Goal: Check status: Check status

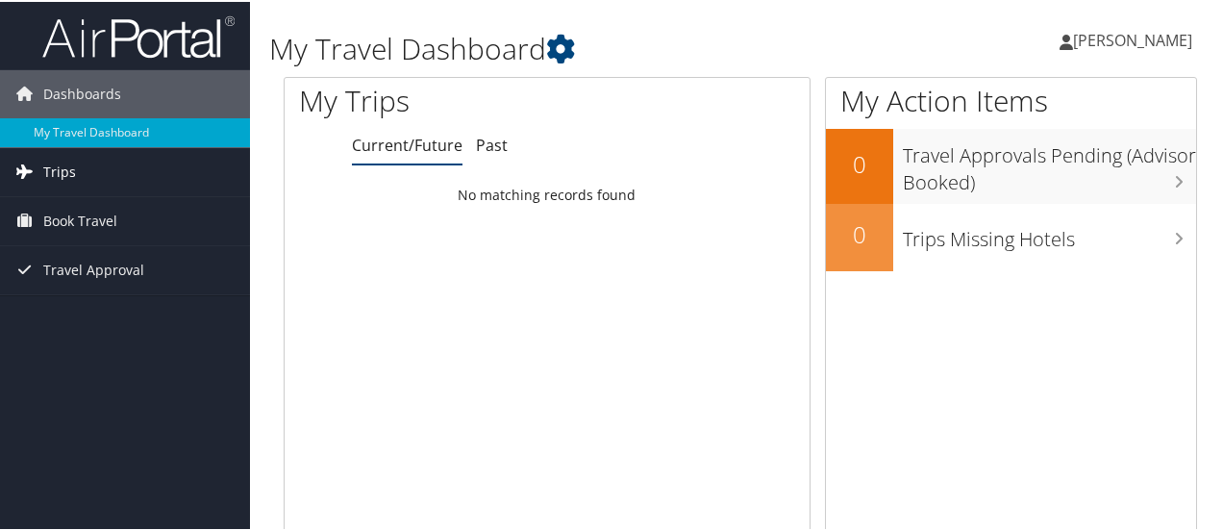
click at [99, 162] on link "Trips" at bounding box center [125, 170] width 250 height 48
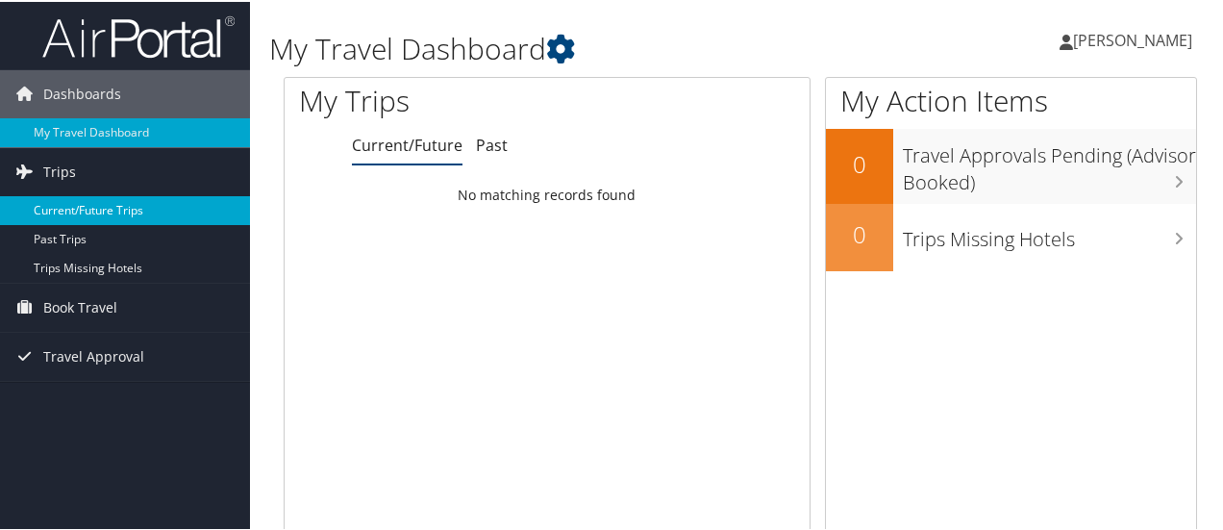
click at [77, 206] on link "Current/Future Trips" at bounding box center [125, 208] width 250 height 29
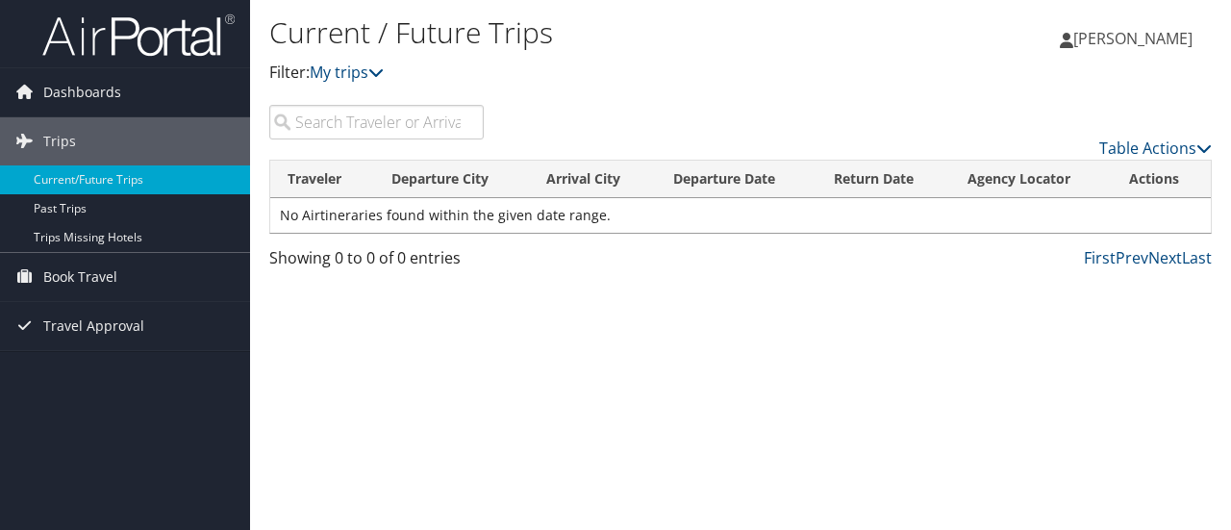
click at [333, 130] on input "search" at bounding box center [376, 122] width 214 height 35
click at [371, 70] on link "My trips" at bounding box center [347, 72] width 74 height 21
click at [629, 100] on div "Current / Future Trips Filter: My trips" at bounding box center [583, 57] width 628 height 95
click at [1181, 133] on div "Table Actions" at bounding box center [862, 132] width 729 height 55
click at [1167, 149] on link "Table Actions" at bounding box center [1155, 147] width 112 height 21
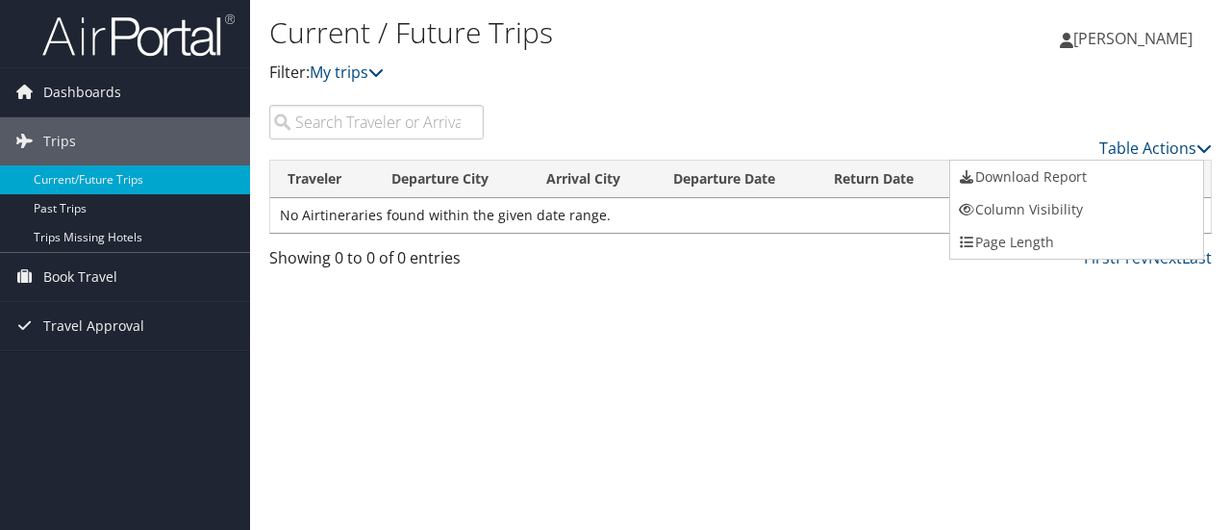
click at [819, 158] on div at bounding box center [615, 265] width 1231 height 530
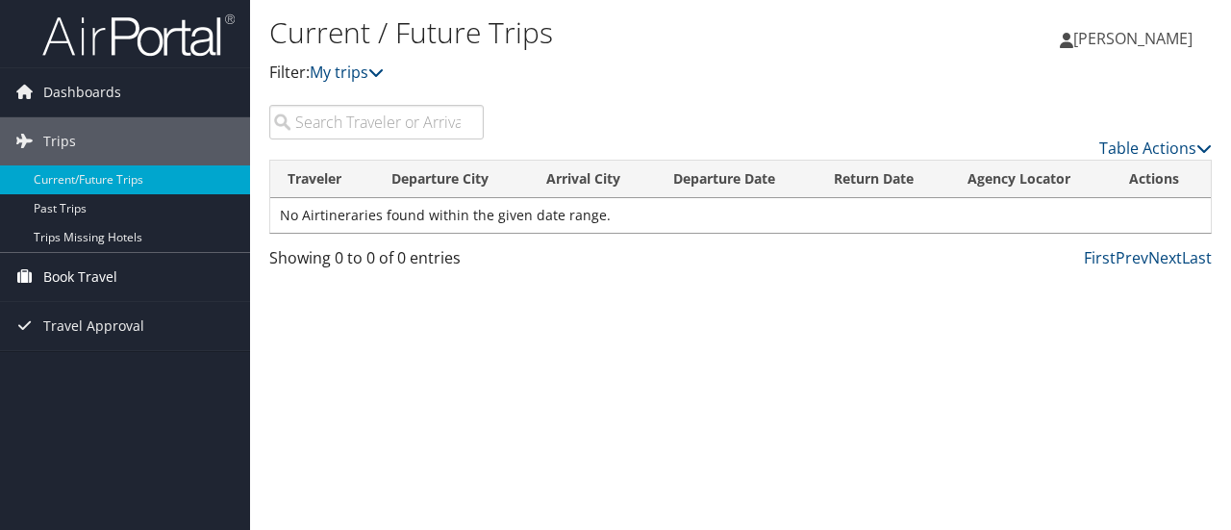
click at [125, 282] on link "Book Travel" at bounding box center [125, 277] width 250 height 48
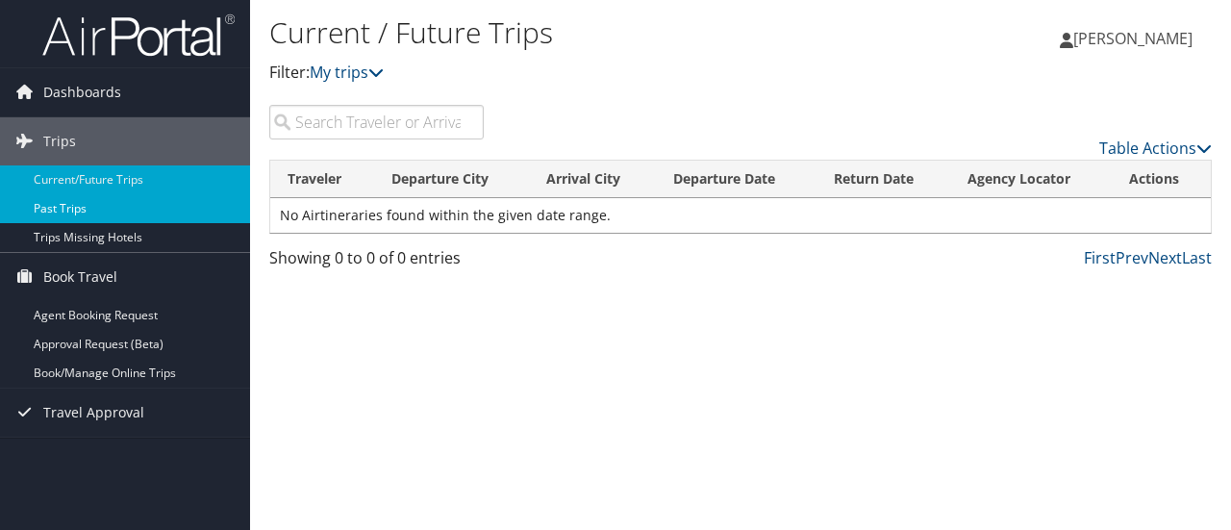
click at [81, 208] on link "Past Trips" at bounding box center [125, 208] width 250 height 29
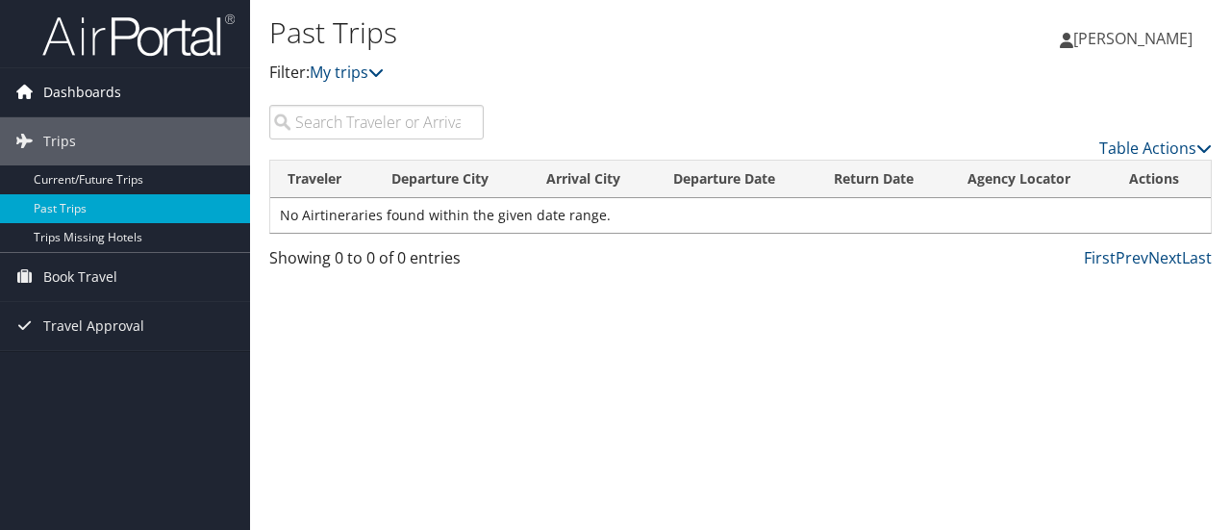
click at [88, 78] on span "Dashboards" at bounding box center [82, 92] width 78 height 48
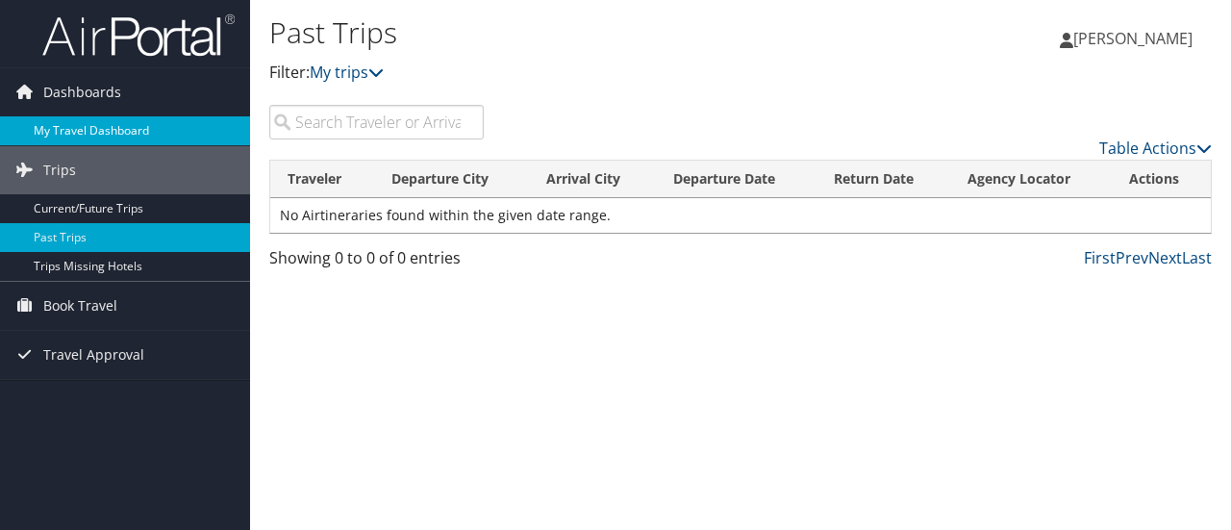
click at [88, 131] on link "My Travel Dashboard" at bounding box center [125, 130] width 250 height 29
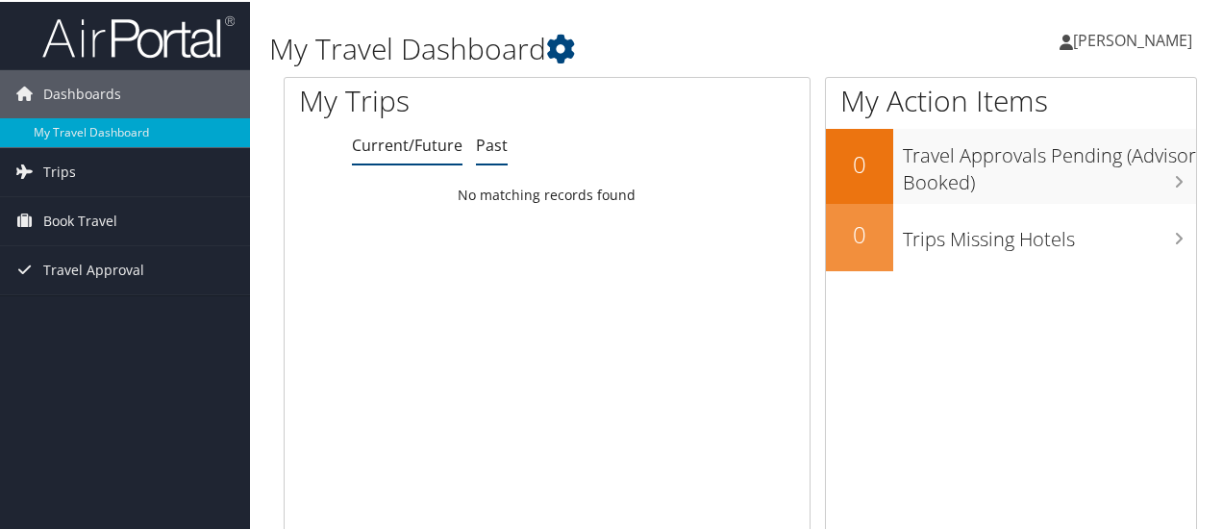
click at [495, 149] on link "Past" at bounding box center [492, 143] width 32 height 21
click at [411, 148] on link "Current/Future" at bounding box center [407, 143] width 111 height 21
click at [575, 49] on icon at bounding box center [560, 47] width 29 height 29
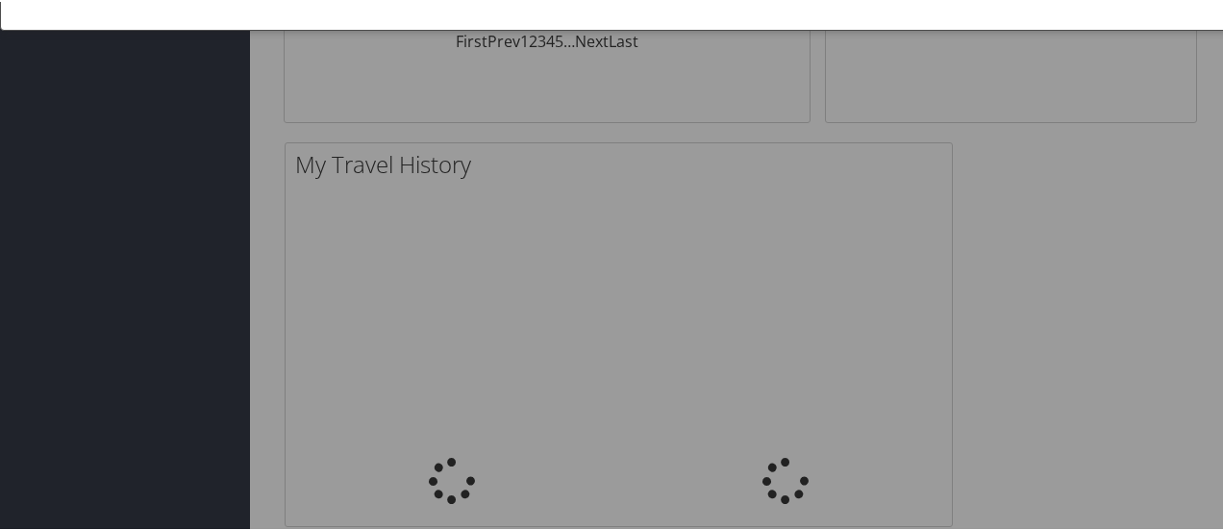
scroll to position [2, 0]
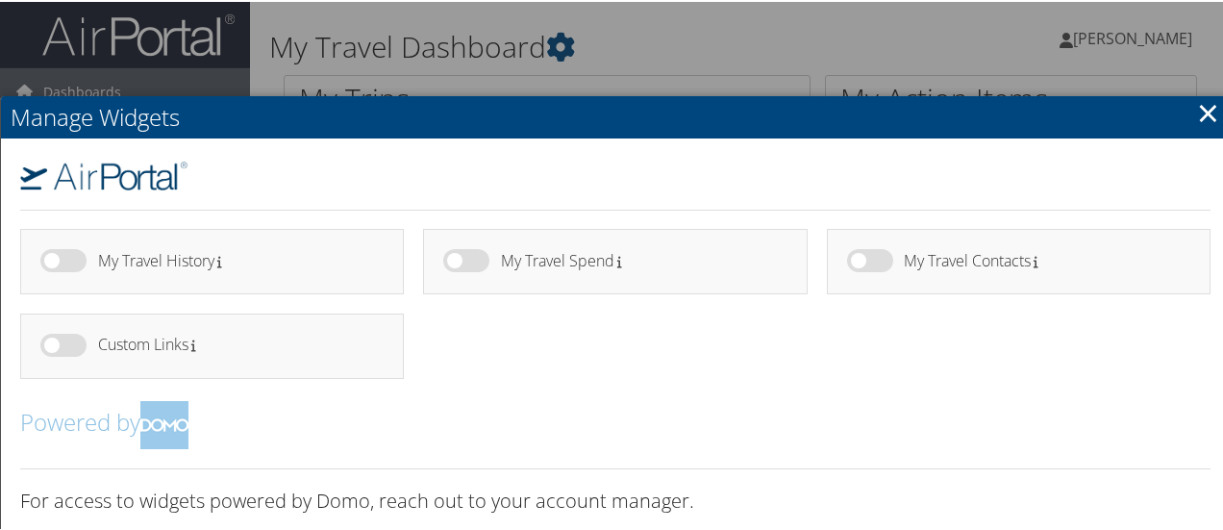
click at [1208, 124] on link "×" at bounding box center [1208, 110] width 22 height 38
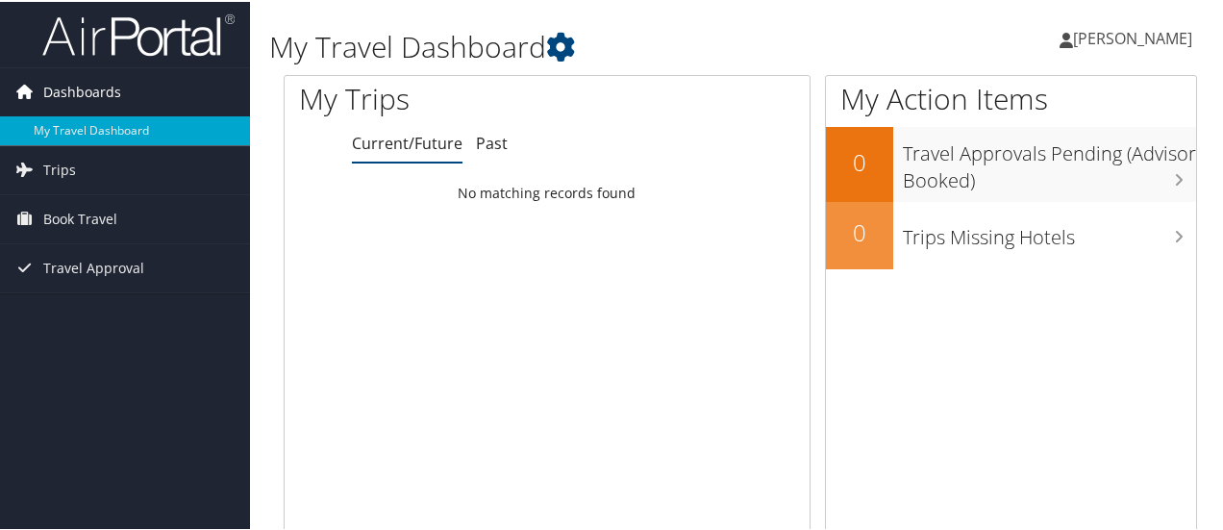
click at [110, 87] on span "Dashboards" at bounding box center [82, 90] width 78 height 48
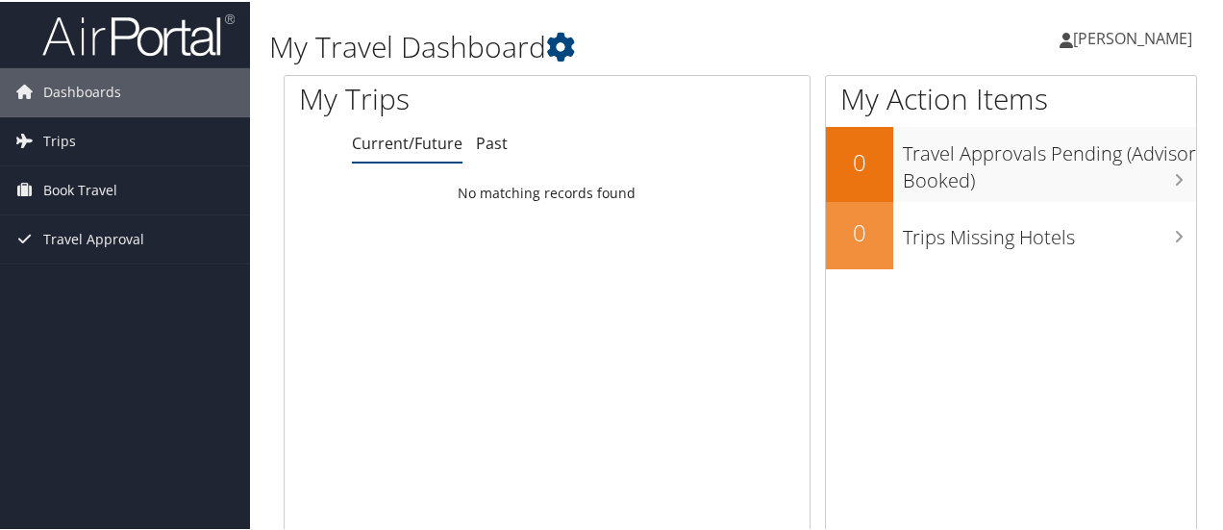
click at [92, 132] on link "Trips" at bounding box center [125, 139] width 250 height 48
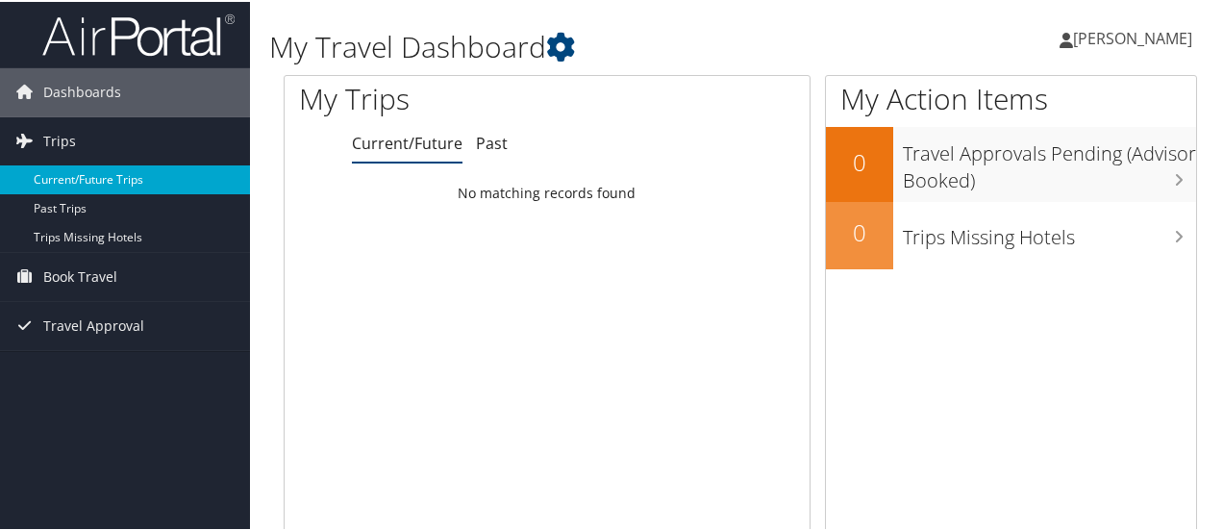
click at [100, 184] on link "Current/Future Trips" at bounding box center [125, 177] width 250 height 29
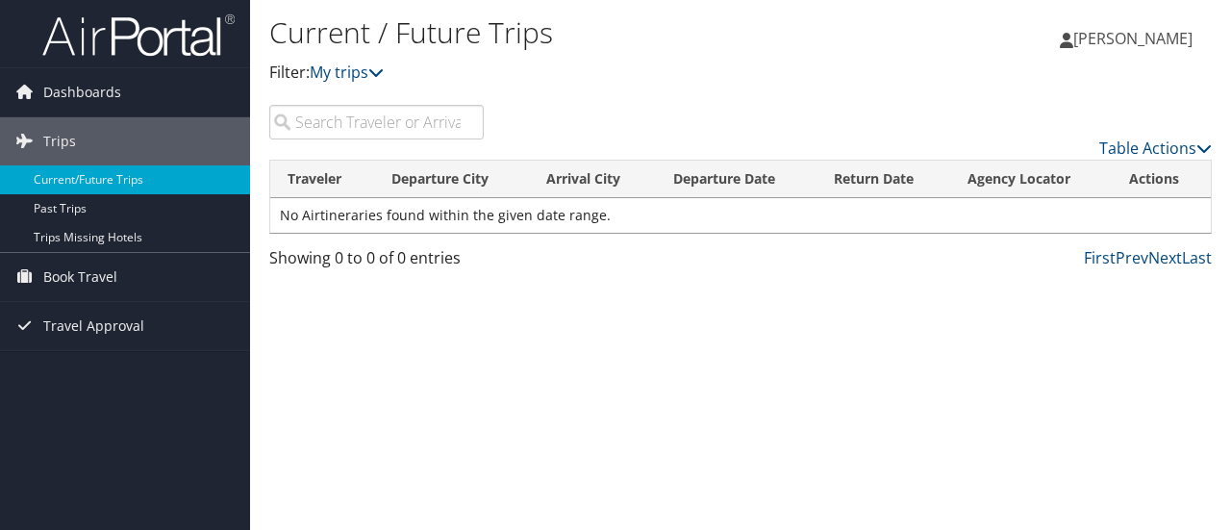
click at [1117, 48] on span "[PERSON_NAME]" at bounding box center [1132, 38] width 119 height 21
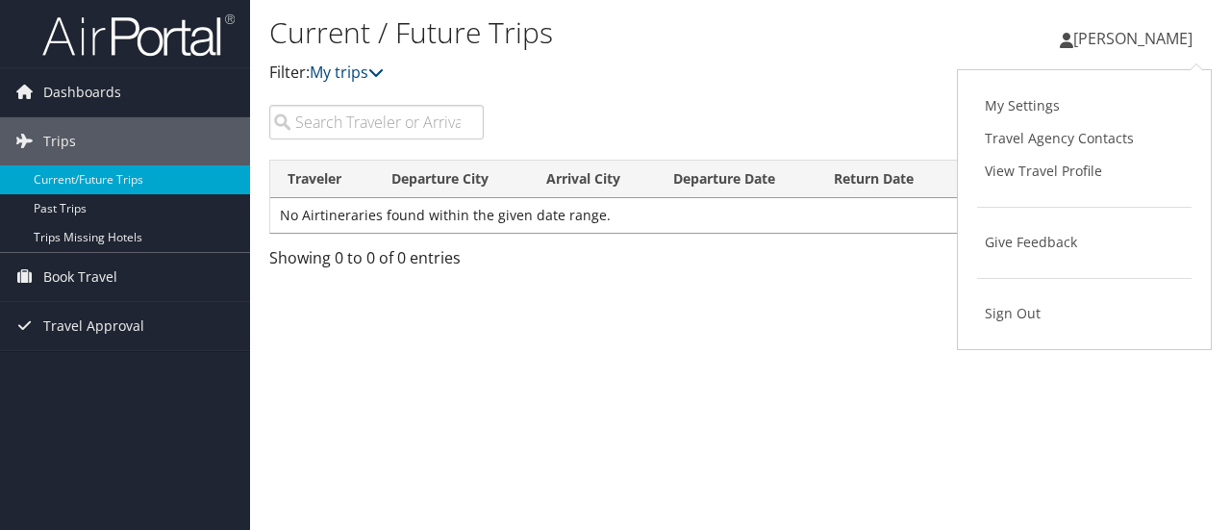
click at [349, 120] on input "search" at bounding box center [376, 122] width 214 height 35
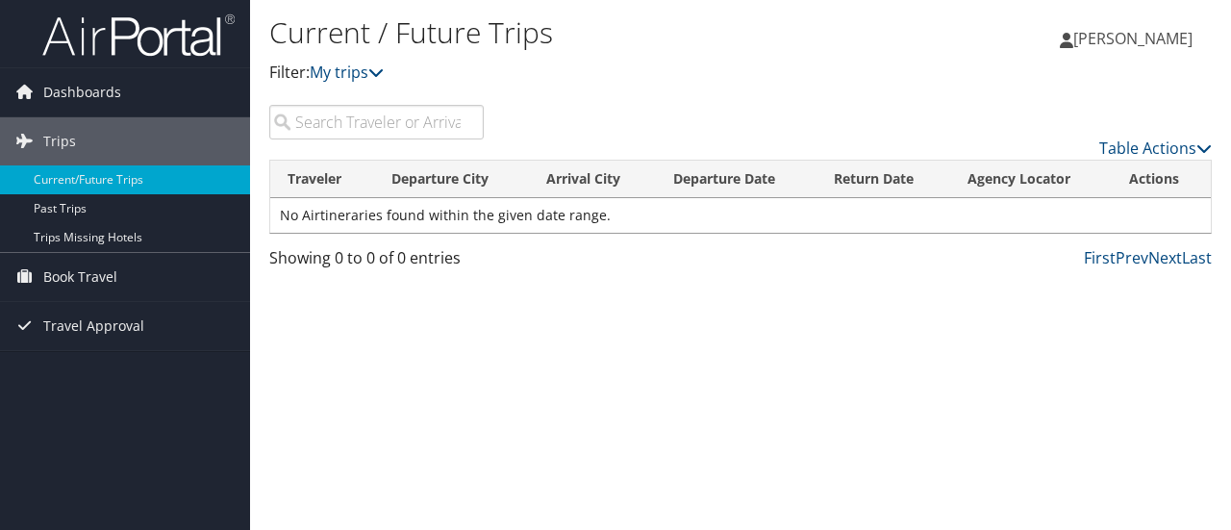
click at [363, 84] on p "Filter: My trips" at bounding box center [583, 73] width 628 height 25
click at [373, 76] on link "My trips" at bounding box center [347, 72] width 74 height 21
click at [377, 71] on icon at bounding box center [375, 71] width 15 height 15
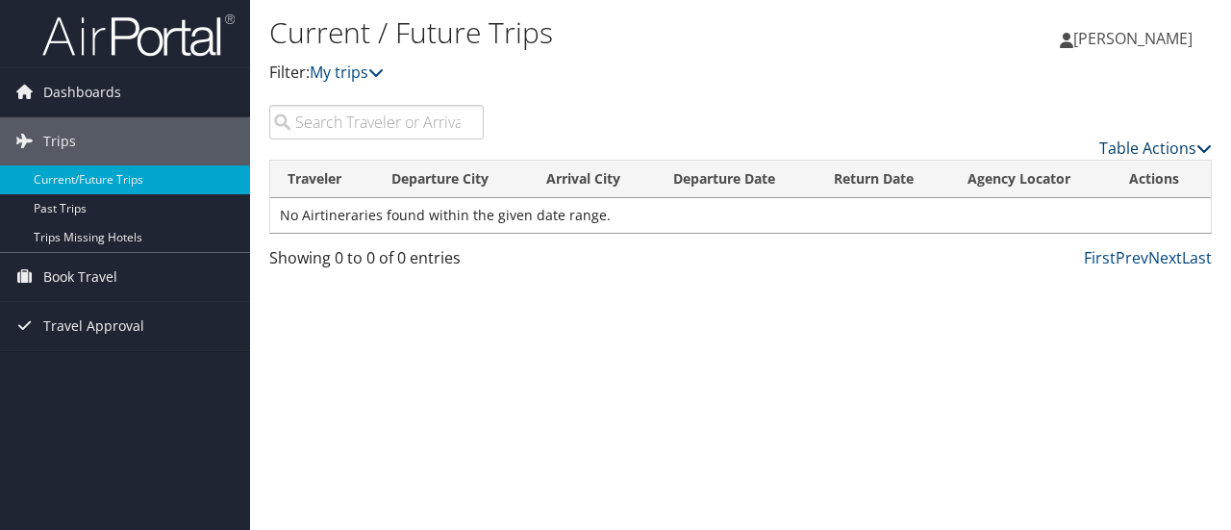
click at [1168, 147] on link "Table Actions" at bounding box center [1155, 147] width 112 height 21
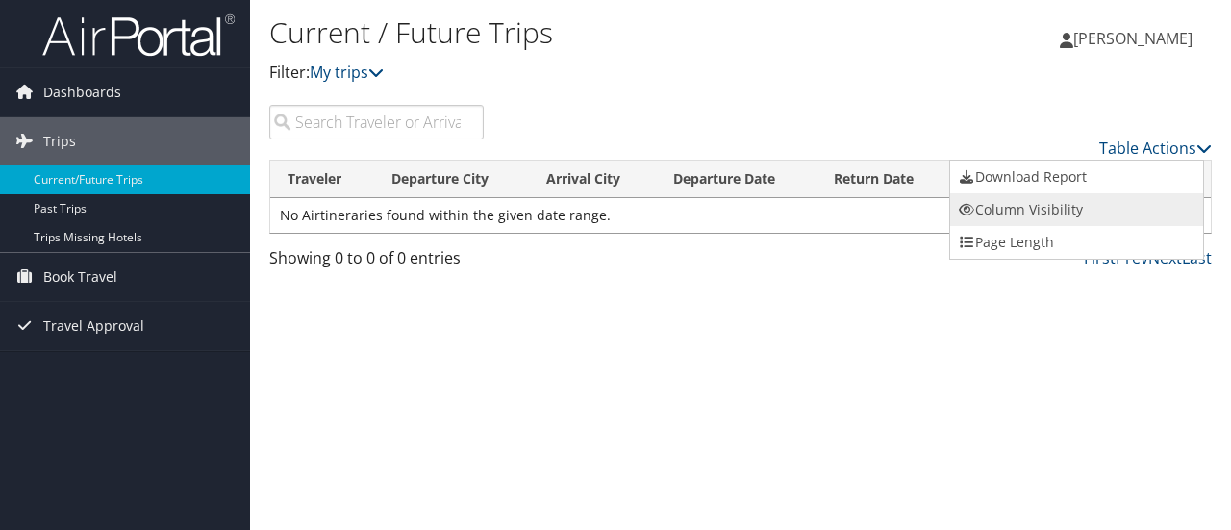
click at [984, 211] on link "Column Visibility" at bounding box center [1076, 209] width 253 height 33
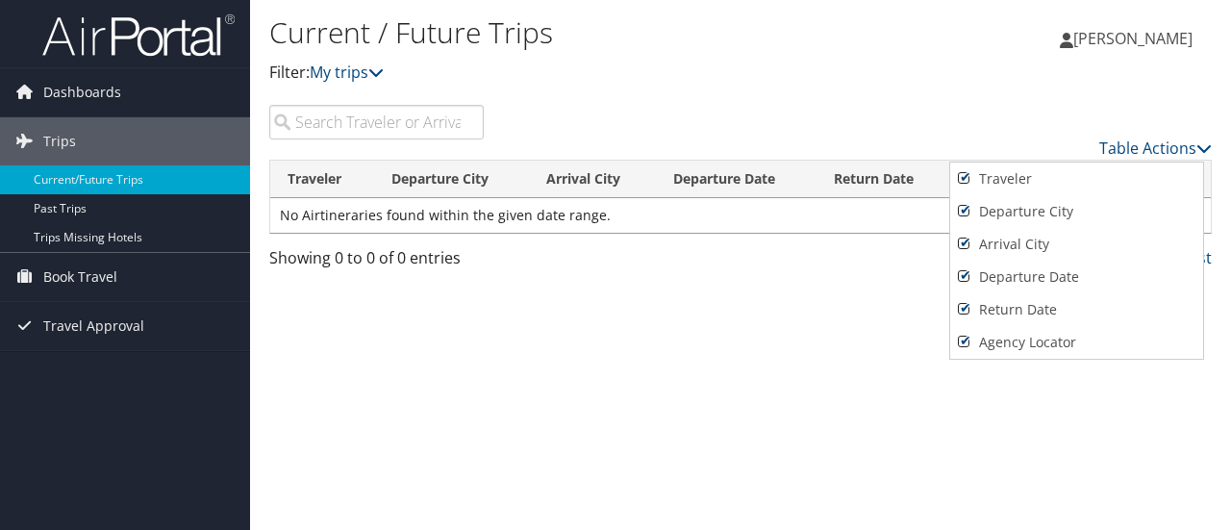
click at [752, 125] on div at bounding box center [615, 265] width 1231 height 530
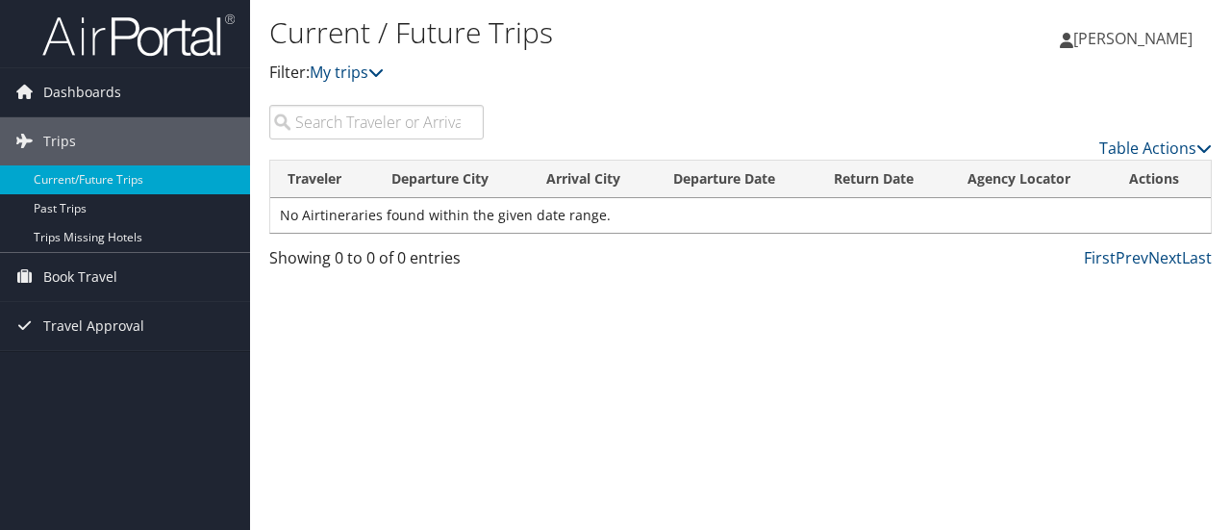
click at [340, 118] on input "search" at bounding box center [376, 122] width 214 height 35
click at [342, 69] on link "My trips" at bounding box center [347, 72] width 74 height 21
click at [383, 72] on icon at bounding box center [375, 71] width 15 height 15
click at [396, 34] on h1 "Current / Future Trips" at bounding box center [583, 32] width 628 height 40
click at [102, 315] on span "Travel Approval" at bounding box center [93, 326] width 101 height 48
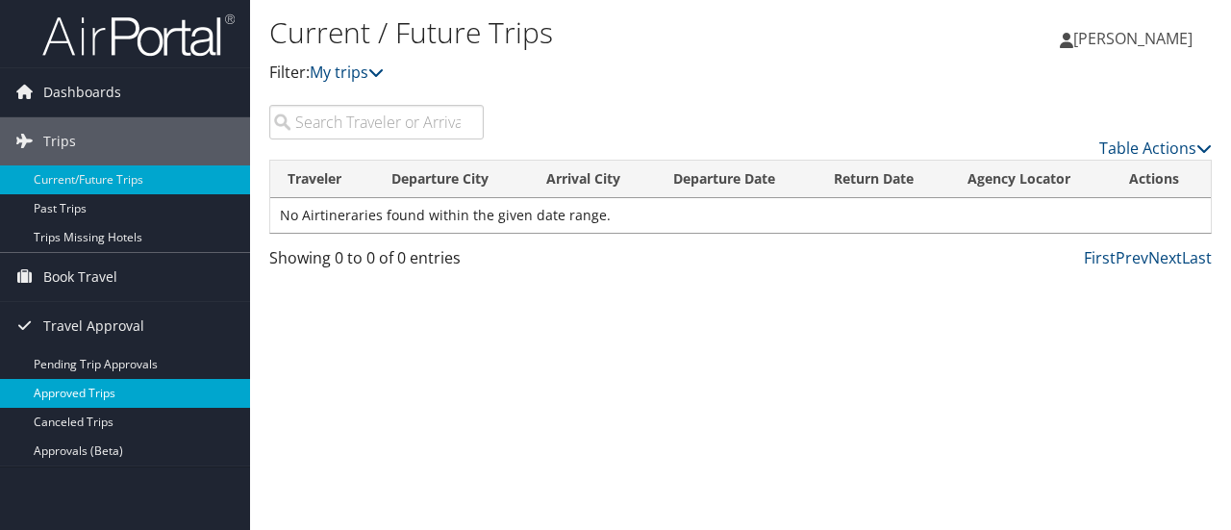
click at [85, 388] on link "Approved Trips" at bounding box center [125, 393] width 250 height 29
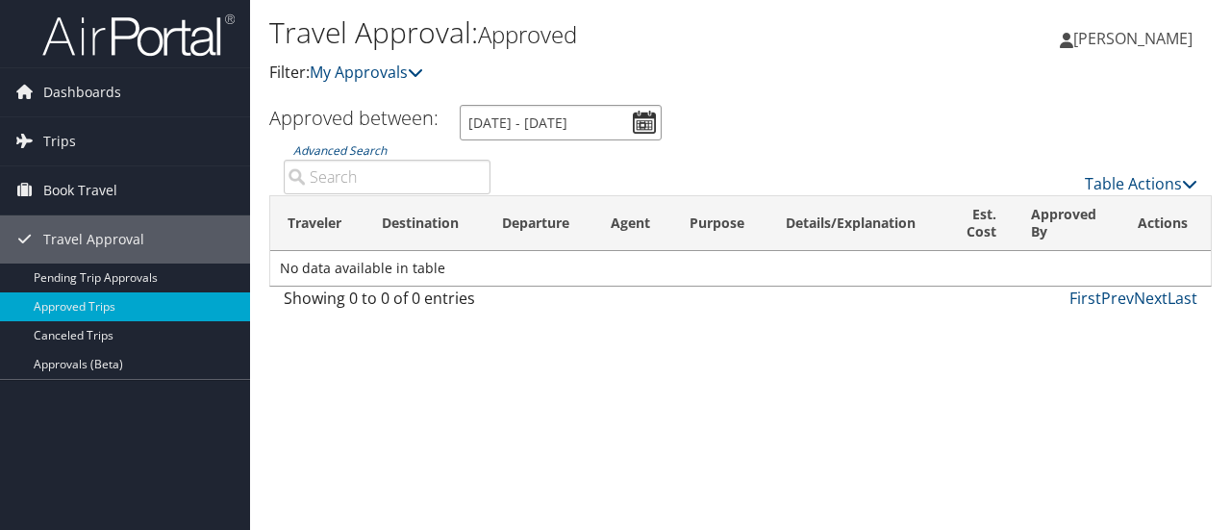
click at [638, 128] on input "[DATE] - [DATE]" at bounding box center [561, 123] width 202 height 36
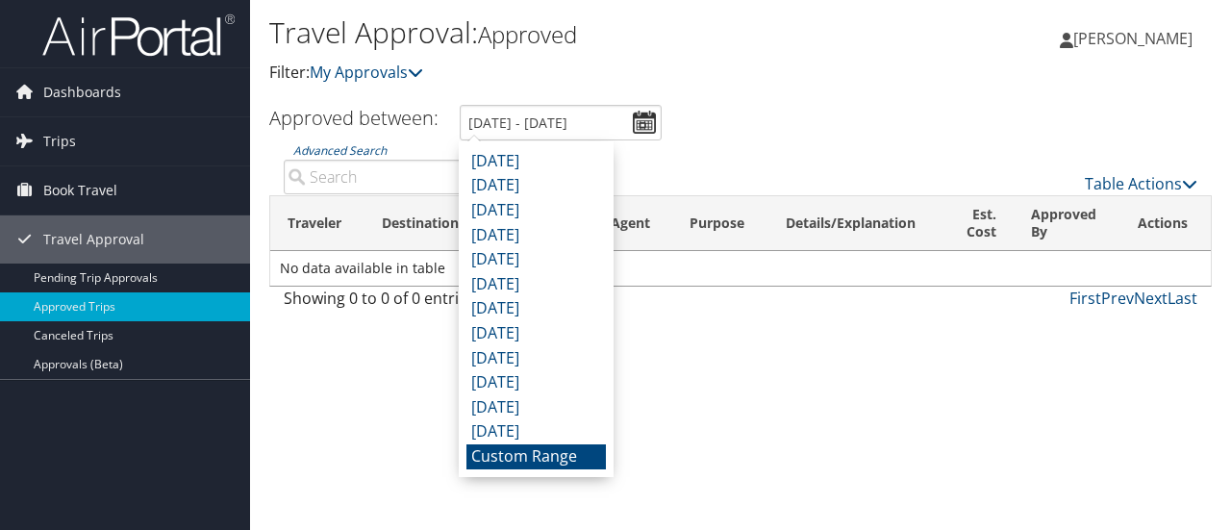
click at [523, 454] on li "Custom Range" at bounding box center [535, 456] width 139 height 25
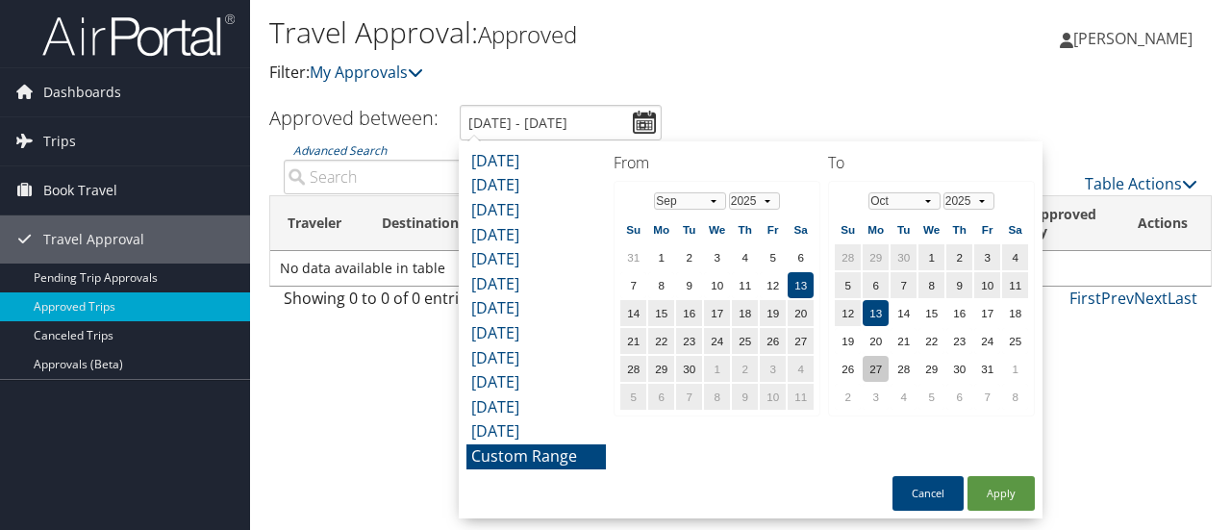
click at [879, 364] on td "27" at bounding box center [875, 369] width 26 height 26
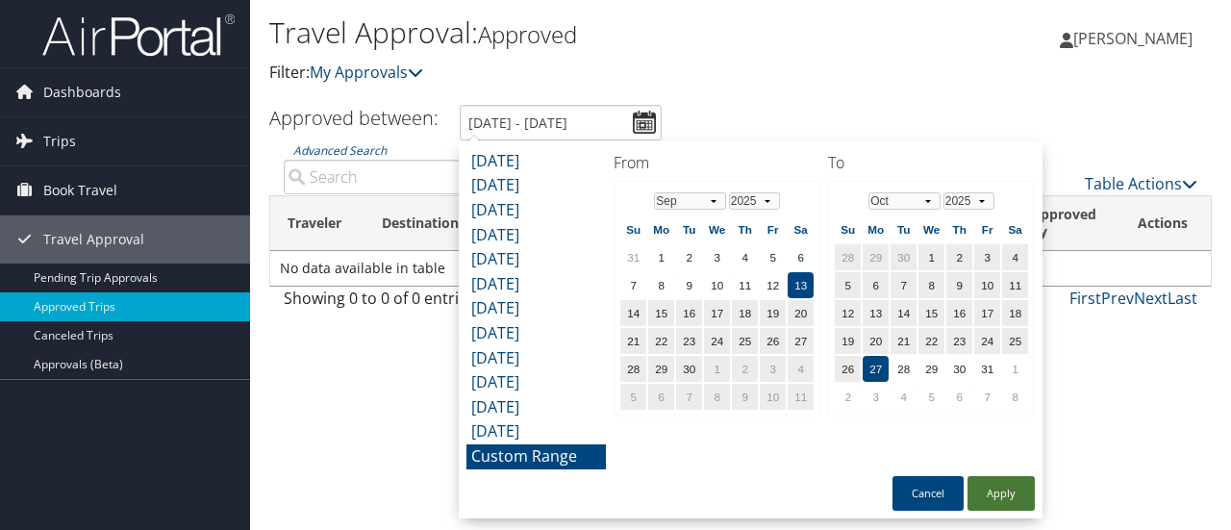
click at [1001, 485] on button "Apply" at bounding box center [1000, 493] width 67 height 35
click at [645, 119] on input "9/13/2025 - 10/27/2025" at bounding box center [561, 123] width 202 height 36
click at [697, 200] on select "Jan Feb Mar Apr May Jun Jul Aug Sep Oct Nov Dec" at bounding box center [690, 200] width 72 height 17
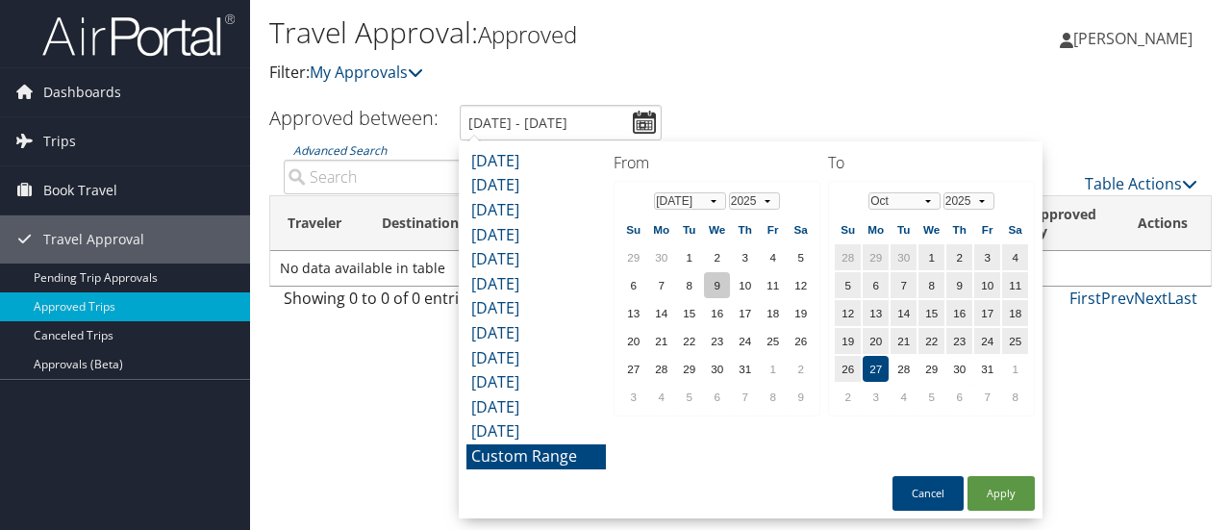
click at [715, 276] on td "9" at bounding box center [717, 285] width 26 height 26
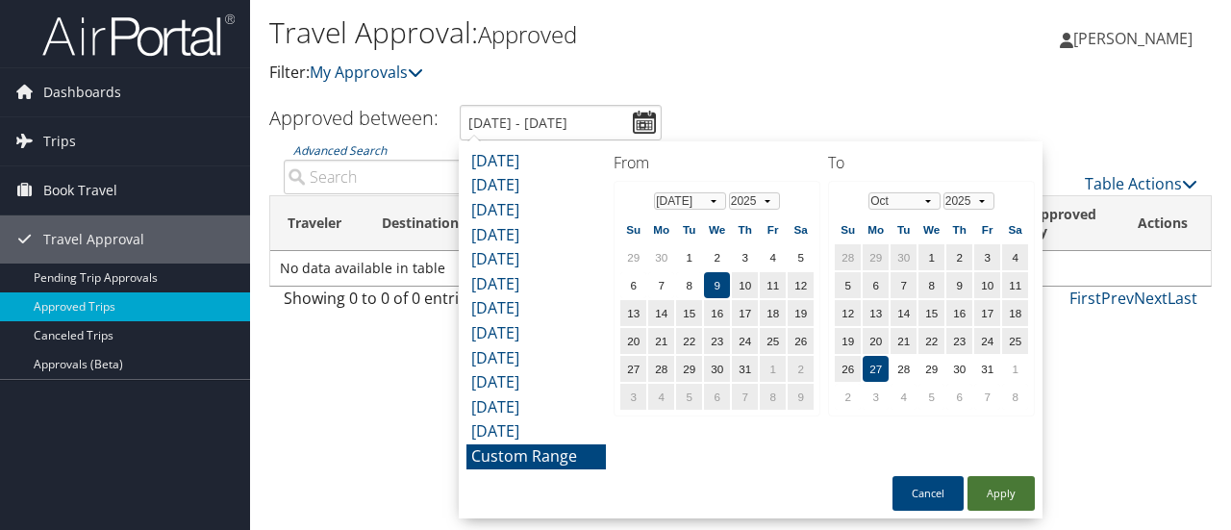
click at [1003, 485] on button "Apply" at bounding box center [1000, 493] width 67 height 35
type input "7/9/2025 - 10/27/2025"
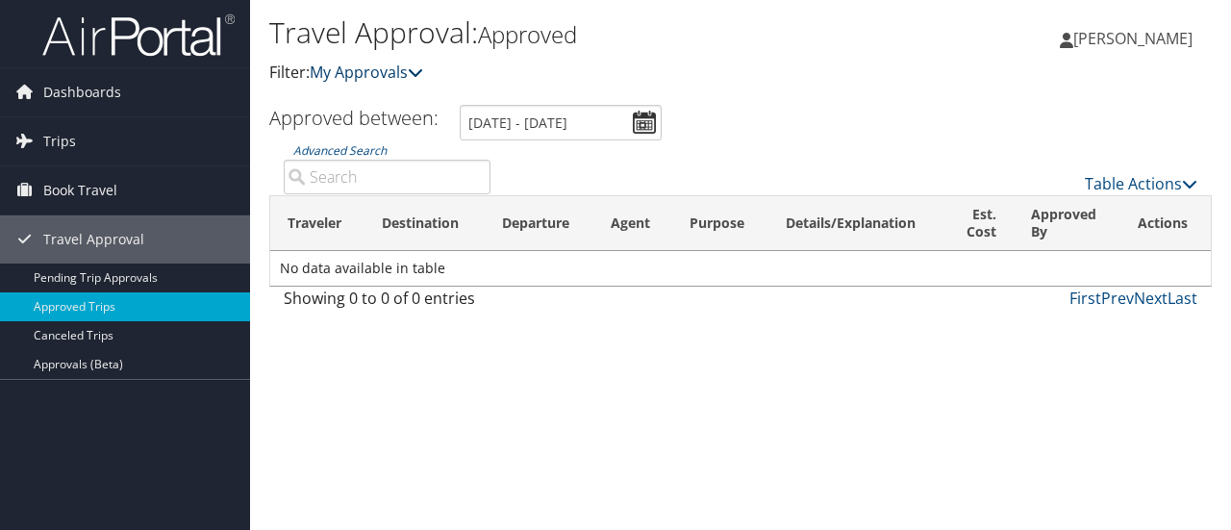
click at [380, 76] on link "My Approvals" at bounding box center [366, 72] width 113 height 21
drag, startPoint x: 358, startPoint y: 33, endPoint x: 485, endPoint y: 34, distance: 126.9
click at [485, 34] on h1 "Travel Approval: Approved" at bounding box center [583, 32] width 628 height 40
click at [524, 36] on small "Approved" at bounding box center [527, 34] width 99 height 32
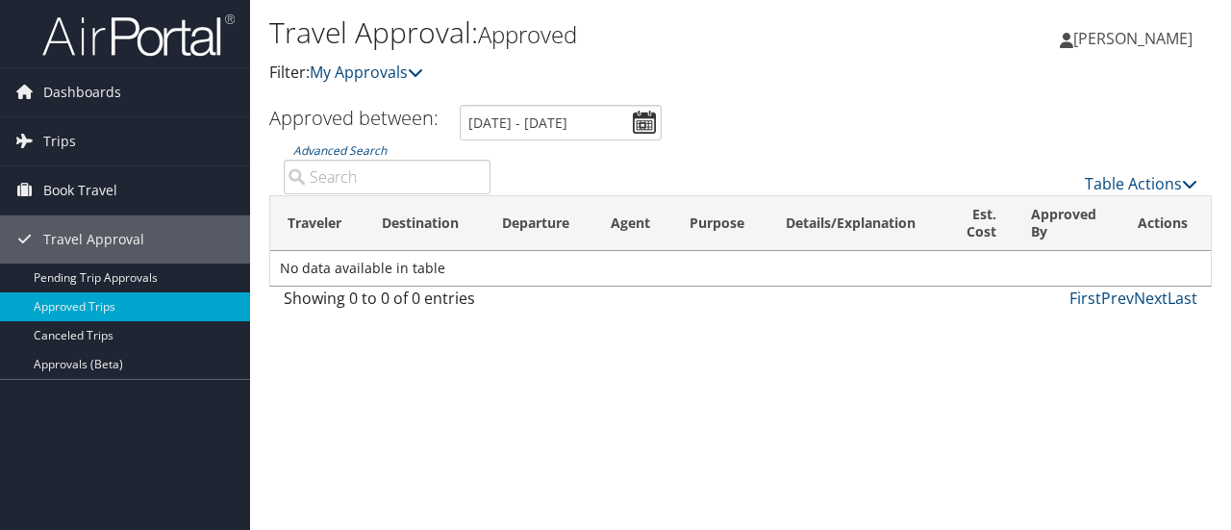
click at [1103, 61] on link "[PERSON_NAME]" at bounding box center [1135, 39] width 152 height 58
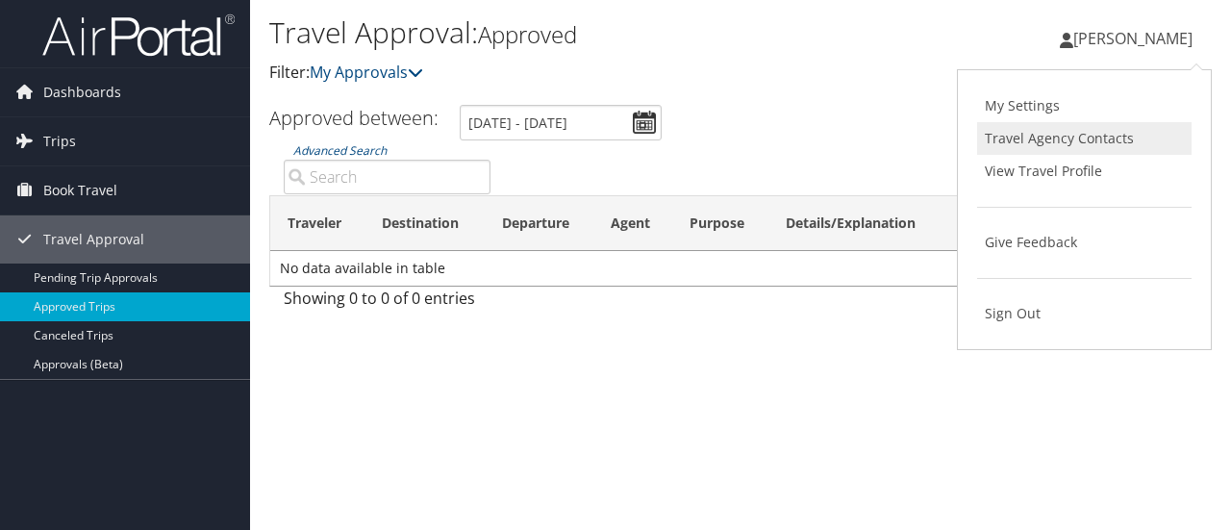
click at [1032, 134] on link "Travel Agency Contacts" at bounding box center [1084, 138] width 214 height 33
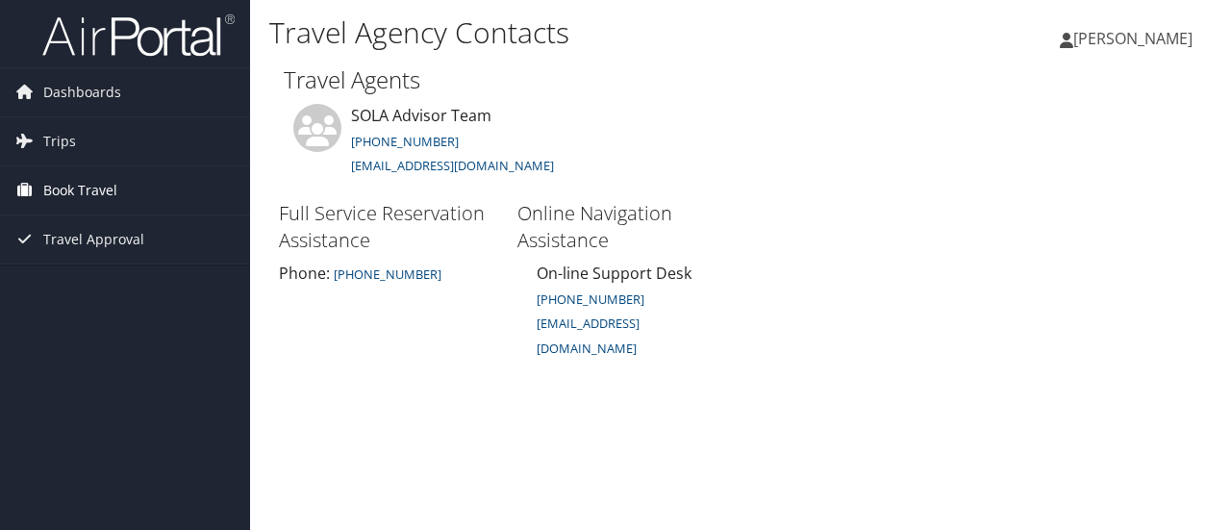
click at [64, 187] on span "Book Travel" at bounding box center [80, 190] width 74 height 48
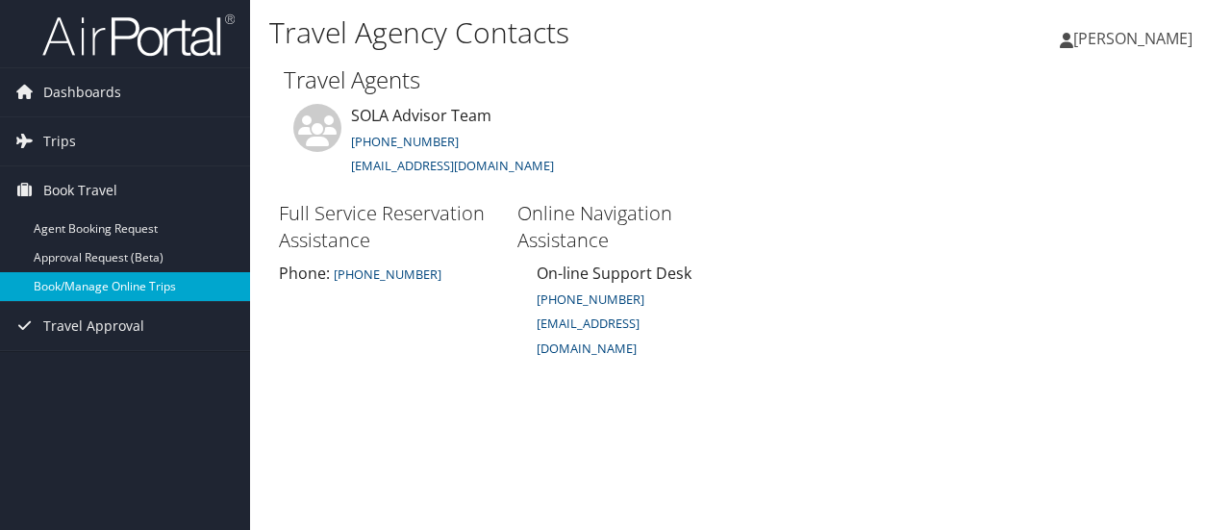
click at [95, 287] on link "Book/Manage Online Trips" at bounding box center [125, 286] width 250 height 29
